Goal: Find contact information: Find contact information

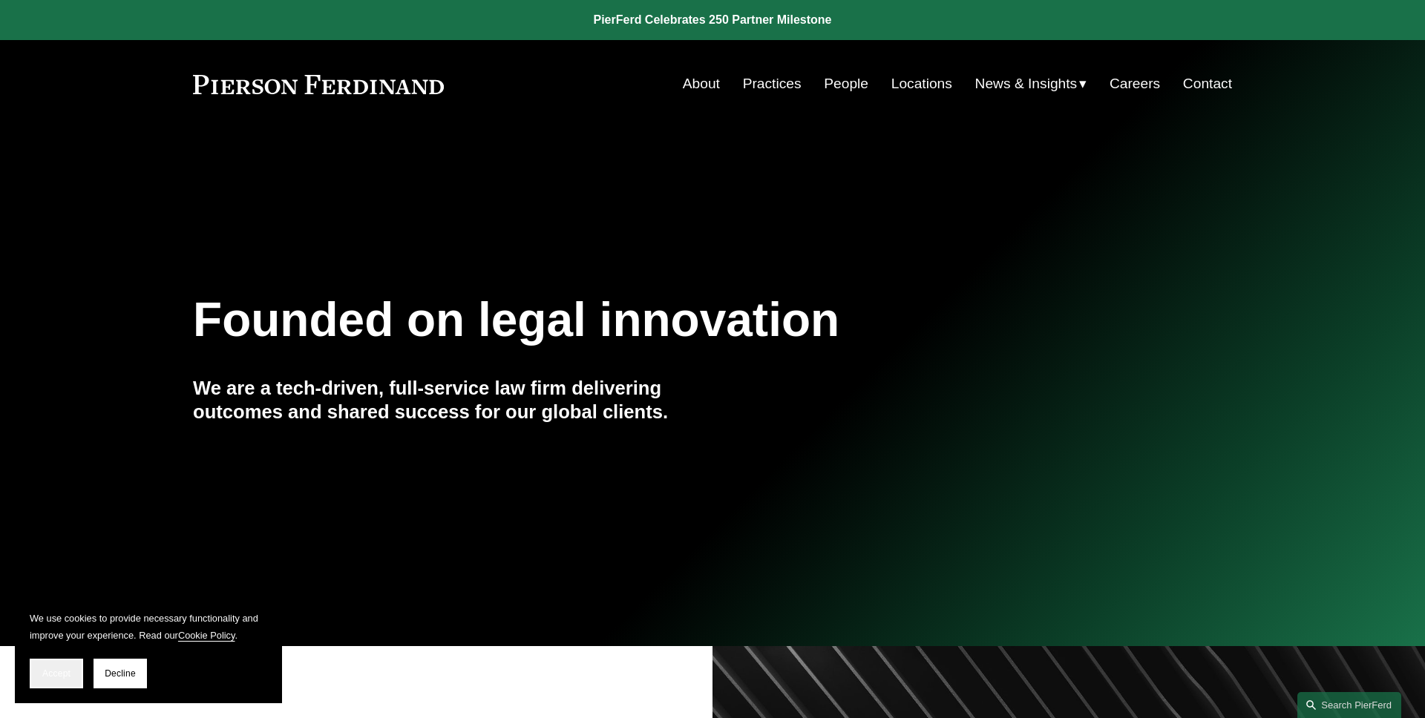
click at [62, 664] on button "Accept" at bounding box center [56, 674] width 53 height 30
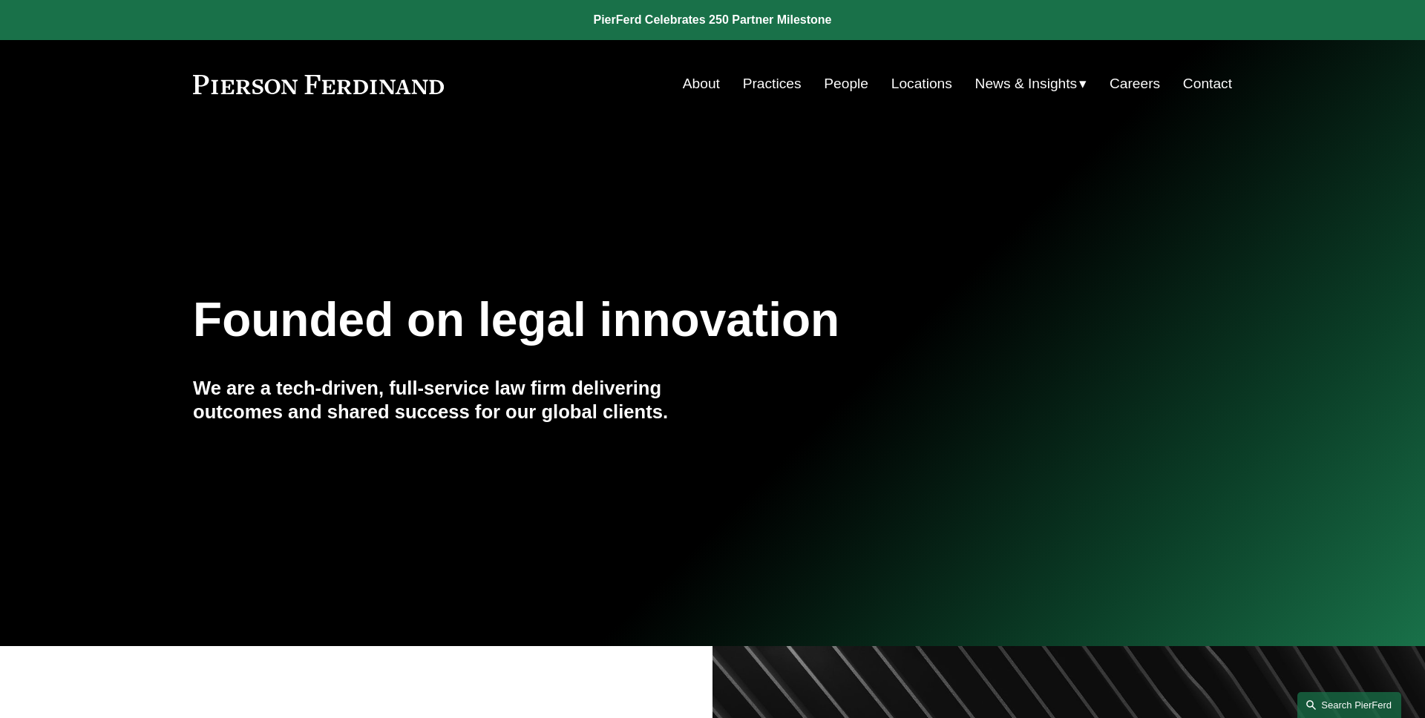
click at [1341, 707] on link "Search this site" at bounding box center [1349, 705] width 104 height 26
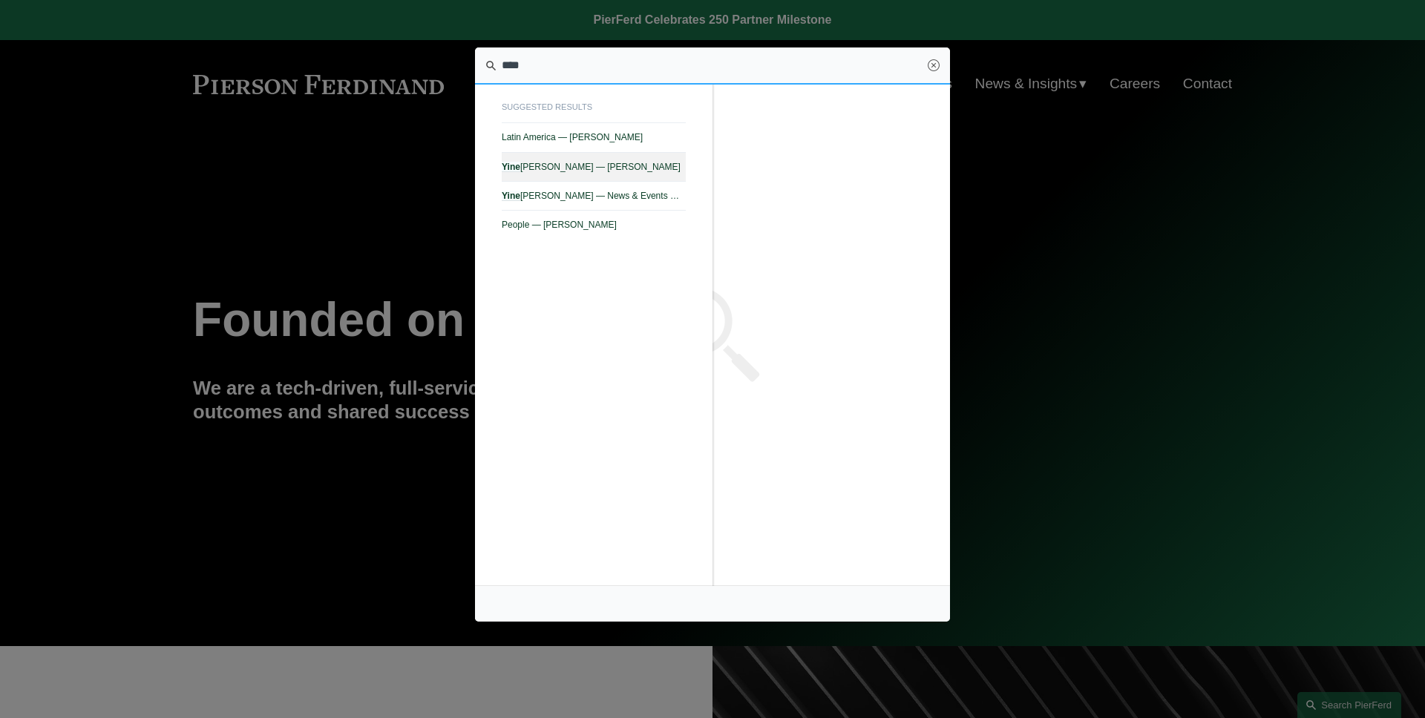
click at [568, 164] on span "Yine Rodríguez Pérez — Pierson Ferdinand LLP" at bounding box center [594, 167] width 184 height 10
type input "****"
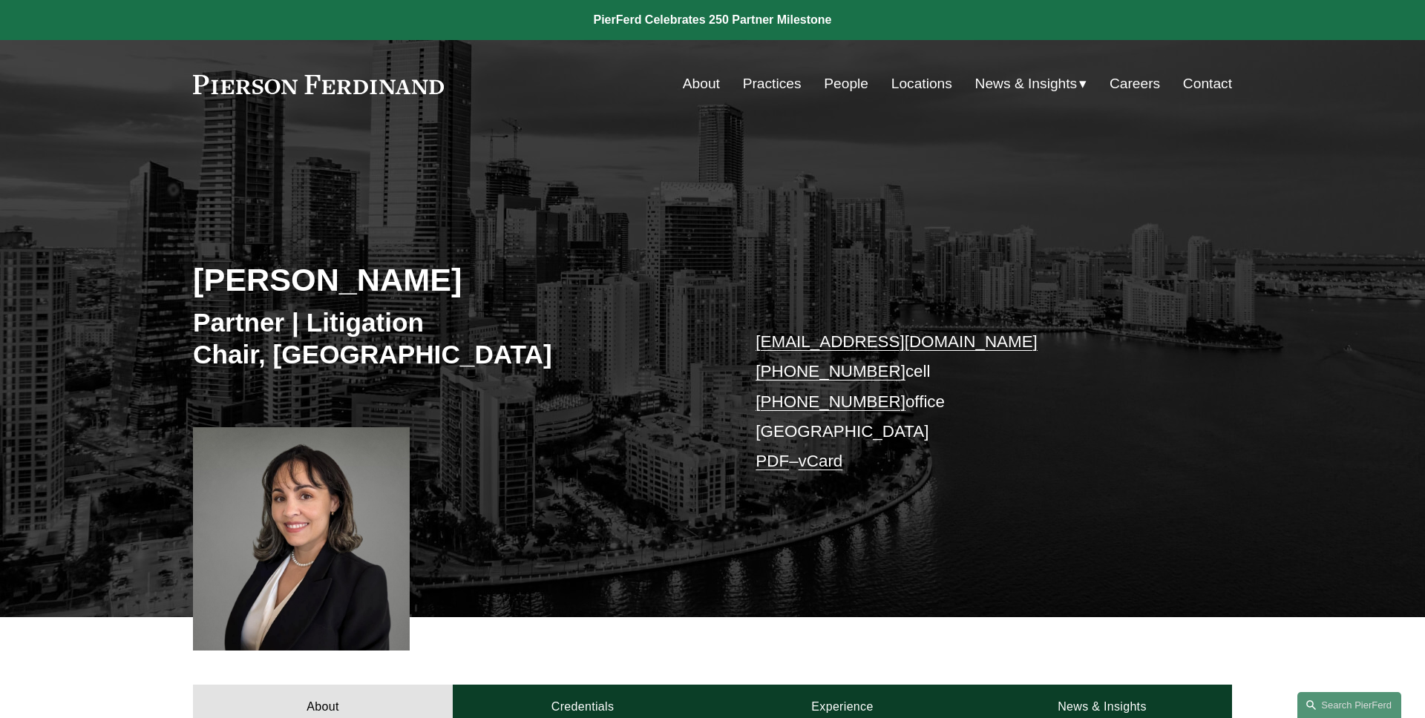
drag, startPoint x: 416, startPoint y: 280, endPoint x: 102, endPoint y: 280, distance: 313.9
click at [133, 280] on div "[PERSON_NAME] Partner | Litigation Chair, [GEOGRAPHIC_DATA] [EMAIL_ADDRESS][DOM…" at bounding box center [712, 394] width 1425 height 447
copy h2 "[PERSON_NAME]"
click at [102, 280] on div "[PERSON_NAME] Partner | Litigation Chair, [GEOGRAPHIC_DATA] [EMAIL_ADDRESS][DOM…" at bounding box center [712, 394] width 1425 height 447
